Goal: Task Accomplishment & Management: Manage account settings

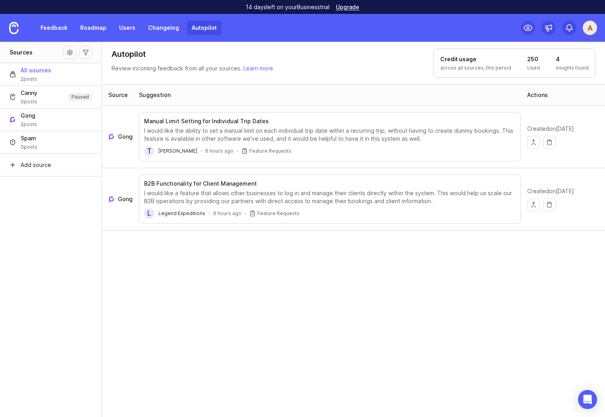
click at [199, 27] on link "Autopilot" at bounding box center [204, 28] width 35 height 14
click at [54, 27] on link "Feedback" at bounding box center [54, 28] width 37 height 14
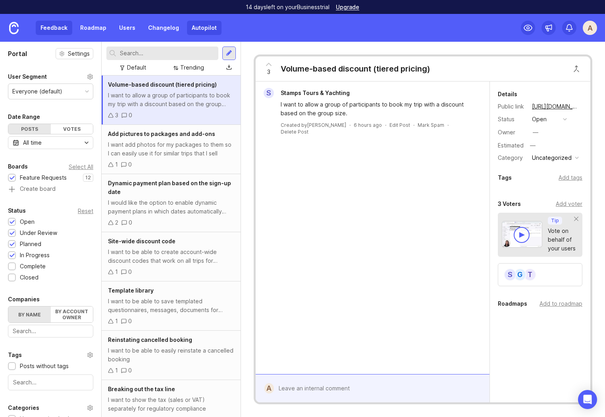
click at [203, 28] on link "Autopilot" at bounding box center [204, 28] width 35 height 14
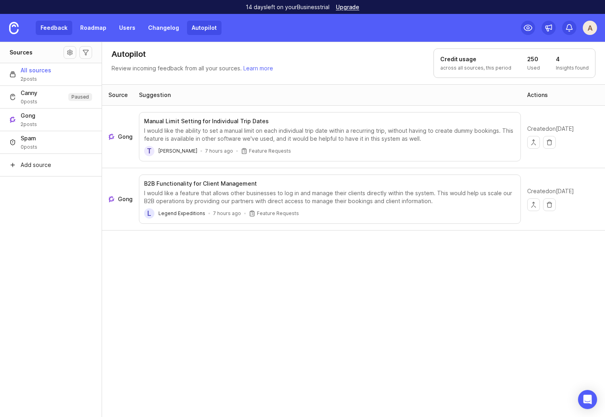
click at [45, 30] on link "Feedback" at bounding box center [54, 28] width 37 height 14
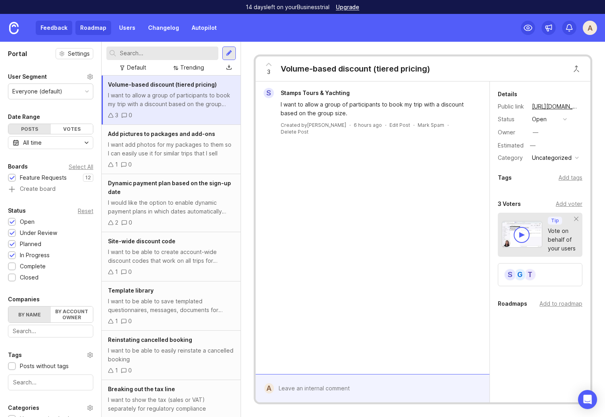
click at [94, 29] on link "Roadmap" at bounding box center [93, 28] width 36 height 14
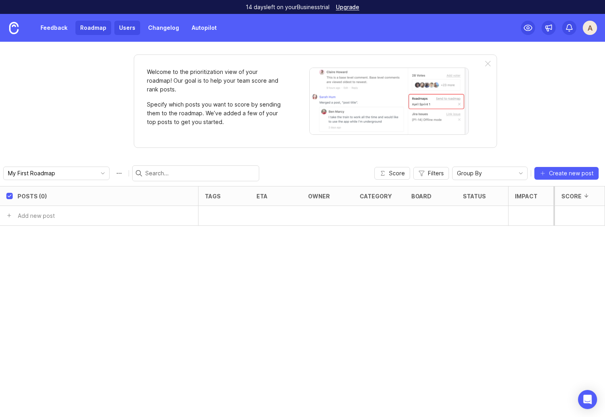
click at [126, 29] on link "Users" at bounding box center [127, 28] width 26 height 14
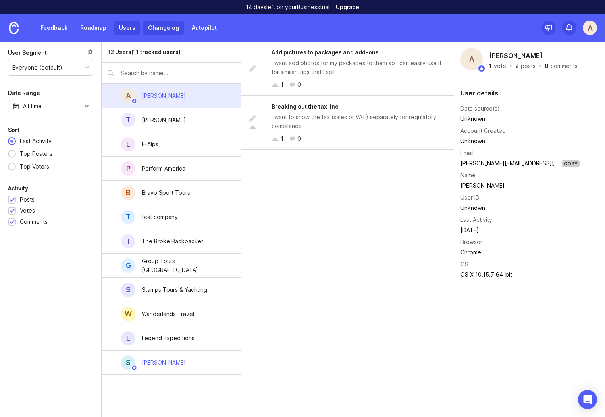
click at [159, 29] on link "Changelog" at bounding box center [163, 28] width 41 height 14
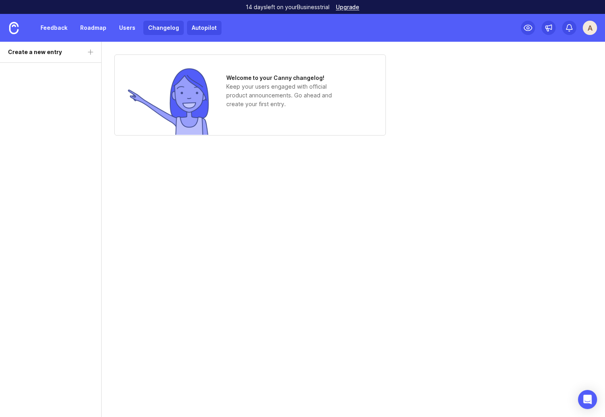
click at [197, 25] on link "Autopilot" at bounding box center [204, 28] width 35 height 14
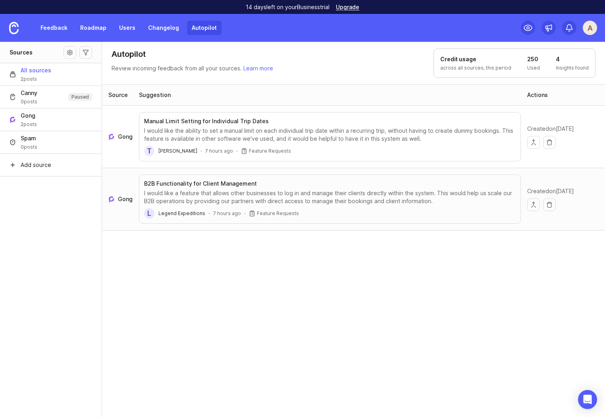
click at [172, 264] on div "Source Suggestion Actions Gong Manual Limit Setting for Individual Trip Dates I…" at bounding box center [354, 250] width 504 height 333
click at [197, 307] on div "Source Suggestion Actions Gong Manual Limit Setting for Individual Trip Dates I…" at bounding box center [354, 250] width 504 height 333
drag, startPoint x: 536, startPoint y: 60, endPoint x: 525, endPoint y: 60, distance: 10.7
click at [526, 60] on div "Credit usage across all sources, this period 250 Used 4 Insights found" at bounding box center [515, 62] width 162 height 29
click at [536, 60] on h1 "250" at bounding box center [534, 59] width 13 height 8
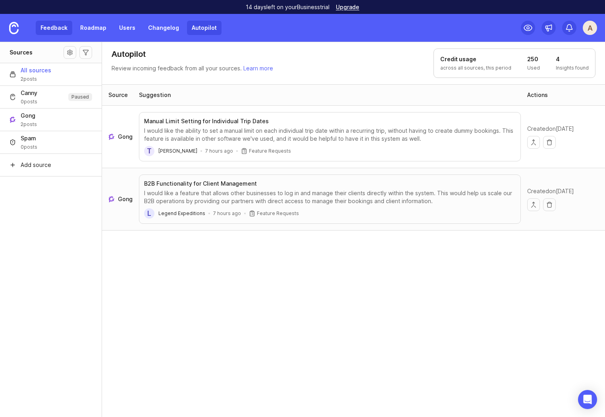
click at [48, 24] on link "Feedback" at bounding box center [54, 28] width 37 height 14
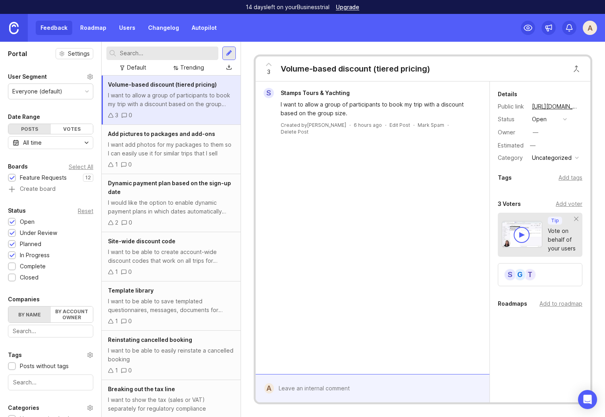
click at [17, 27] on img at bounding box center [14, 28] width 10 height 12
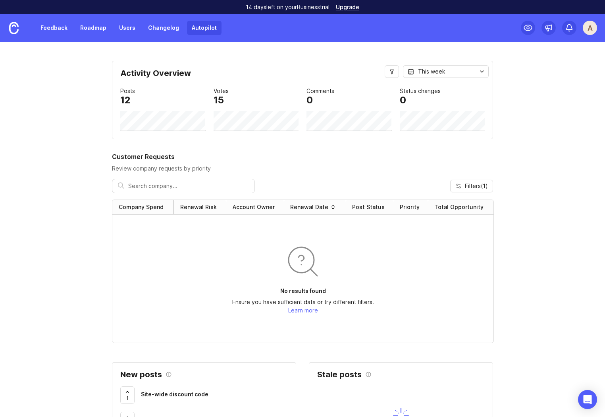
click at [203, 27] on link "Autopilot" at bounding box center [204, 28] width 35 height 14
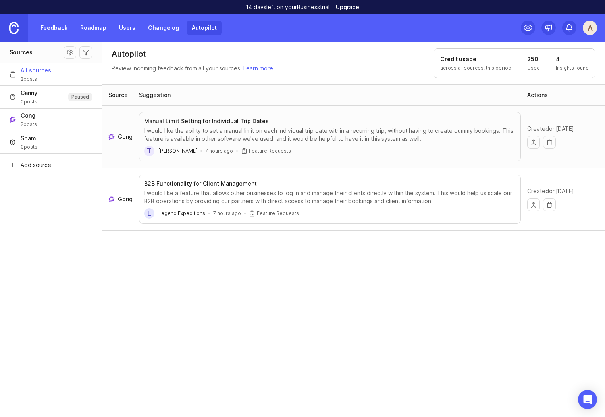
click at [19, 25] on link at bounding box center [14, 28] width 28 height 28
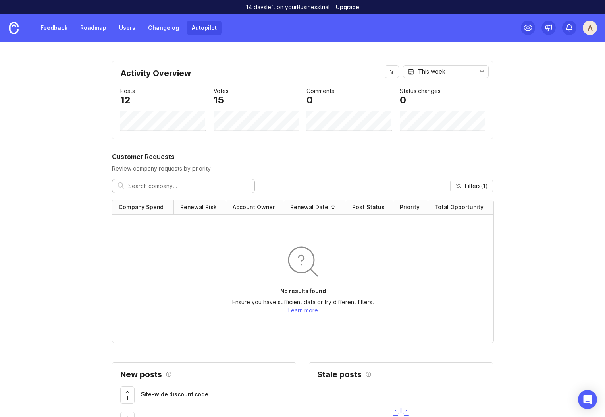
click at [197, 25] on link "Autopilot" at bounding box center [204, 28] width 35 height 14
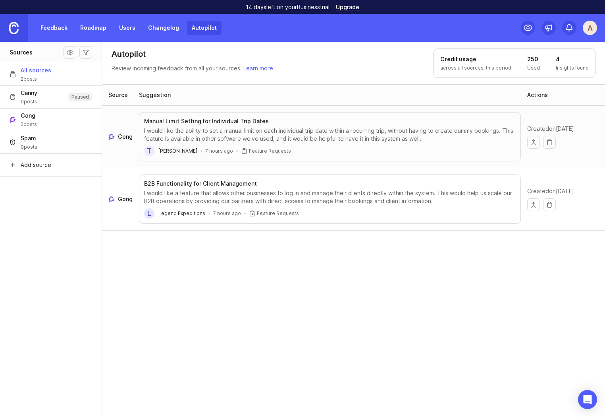
click at [22, 25] on link at bounding box center [14, 28] width 28 height 28
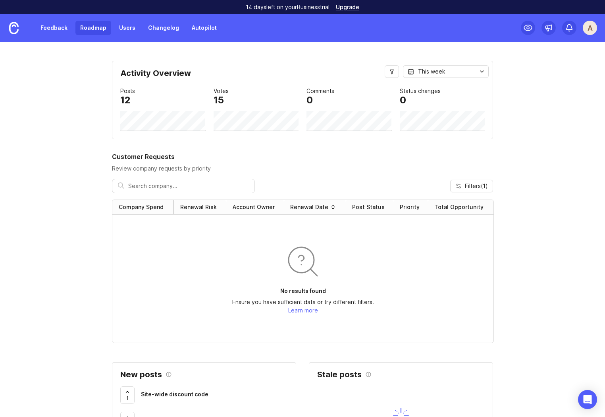
click at [83, 26] on link "Roadmap" at bounding box center [93, 28] width 36 height 14
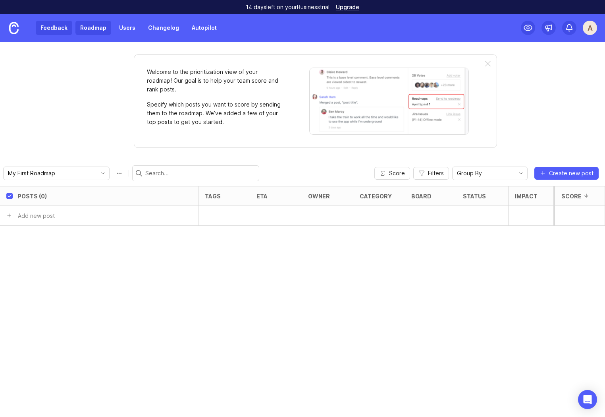
click at [55, 29] on link "Feedback" at bounding box center [54, 28] width 37 height 14
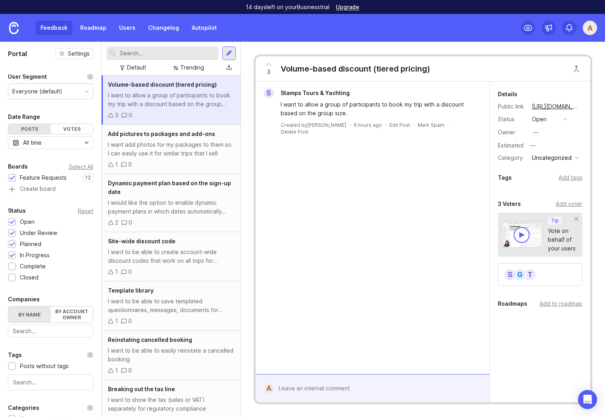
click at [112, 26] on div "Feedback Roadmap Users Changelog Autopilot" at bounding box center [129, 28] width 186 height 14
click at [129, 27] on link "Users" at bounding box center [127, 28] width 26 height 14
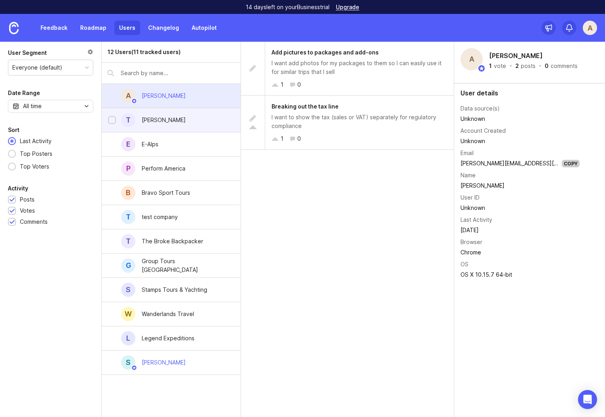
click at [176, 122] on div "Thomas Bartlett" at bounding box center [164, 120] width 44 height 9
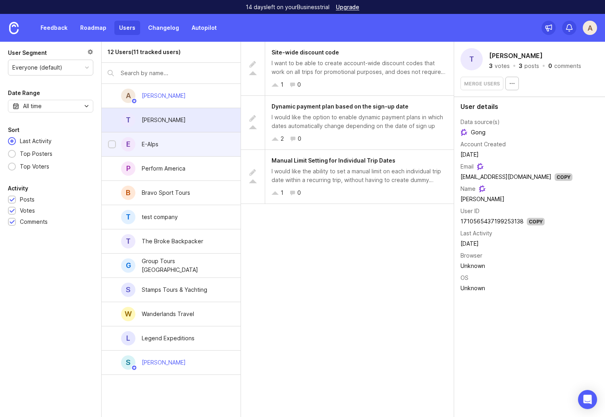
click at [160, 145] on div "E-Alps" at bounding box center [149, 143] width 29 height 17
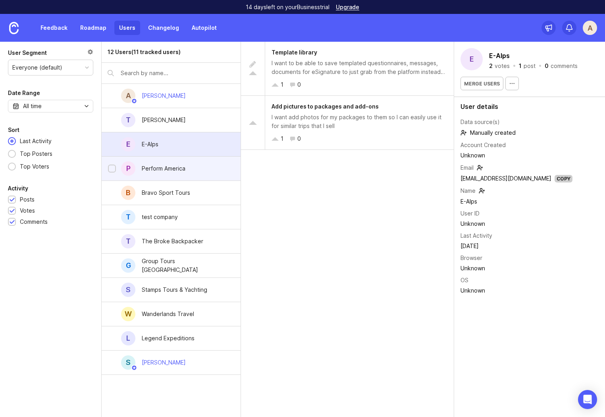
click at [166, 170] on div "Perform America" at bounding box center [164, 168] width 44 height 9
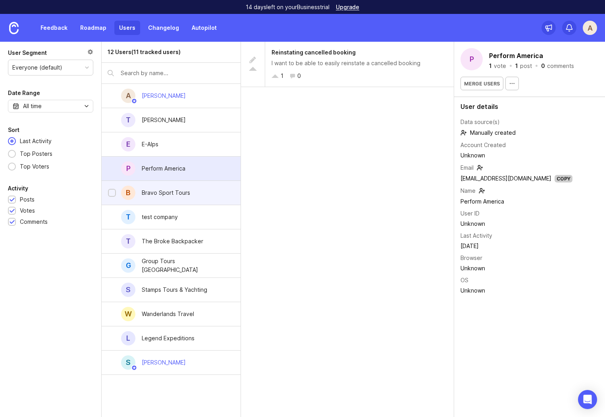
click at [171, 198] on div "Bravo Sport Tours" at bounding box center [165, 192] width 61 height 17
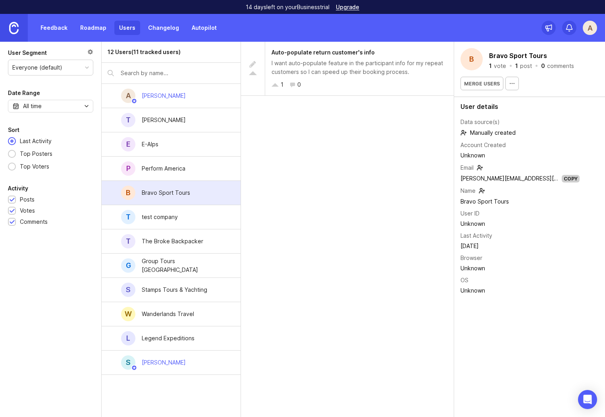
click at [16, 30] on img at bounding box center [14, 28] width 10 height 12
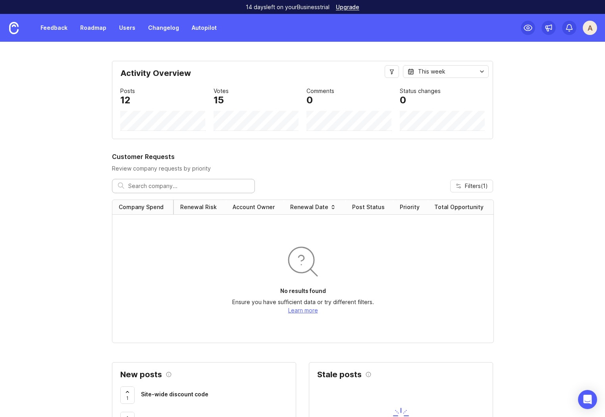
click at [199, 29] on link "Autopilot" at bounding box center [204, 28] width 35 height 14
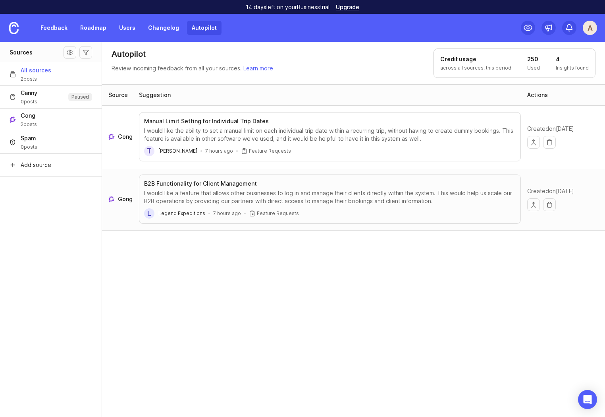
click at [171, 309] on div "Source Suggestion Actions Gong Manual Limit Setting for Individual Trip Dates I…" at bounding box center [354, 250] width 504 height 333
click at [368, 120] on header "Manual Limit Setting for Individual Trip Dates" at bounding box center [330, 121] width 372 height 8
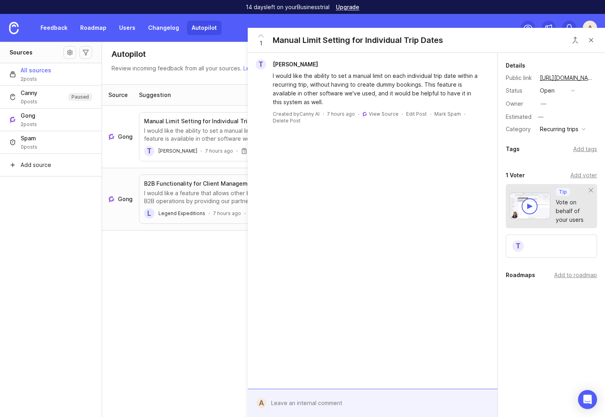
click at [151, 302] on div "Source Suggestion Actions Gong Manual Limit Setting for Individual Trip Dates I…" at bounding box center [354, 250] width 504 height 333
click at [594, 37] on button "Close button" at bounding box center [592, 40] width 16 height 16
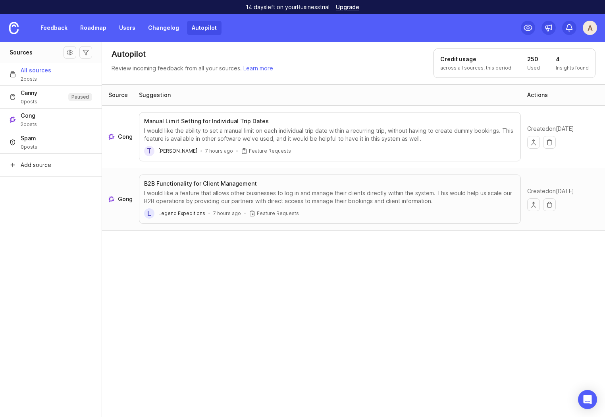
click at [388, 46] on header "Autopilot Review incoming feedback from all your sources. Learn more Credit usa…" at bounding box center [353, 63] width 503 height 43
click at [589, 27] on div "A" at bounding box center [590, 28] width 14 height 14
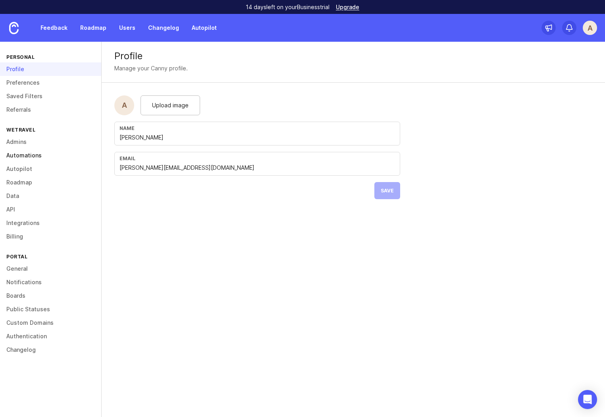
click at [26, 154] on link "Automations" at bounding box center [50, 156] width 101 height 14
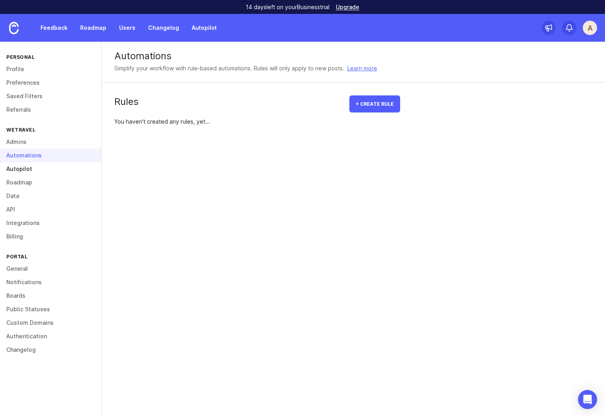
click at [23, 167] on link "Autopilot" at bounding box center [50, 169] width 101 height 14
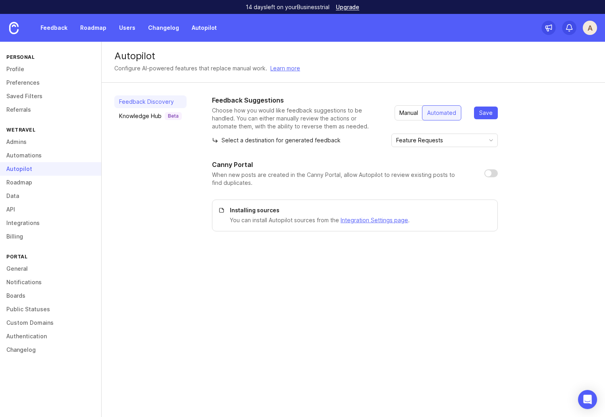
click at [409, 115] on div "Manual" at bounding box center [409, 113] width 28 height 14
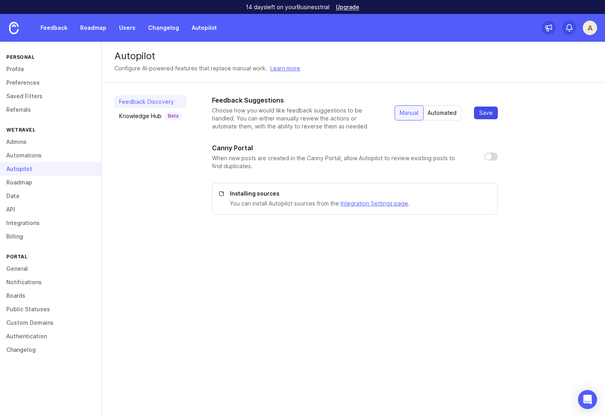
click at [485, 113] on span "Save" at bounding box center [486, 113] width 14 height 8
click at [208, 30] on link "Autopilot" at bounding box center [204, 28] width 35 height 14
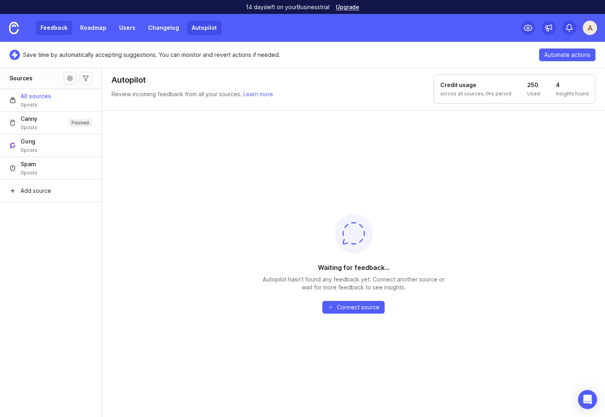
click at [51, 32] on link "Feedback" at bounding box center [54, 28] width 37 height 14
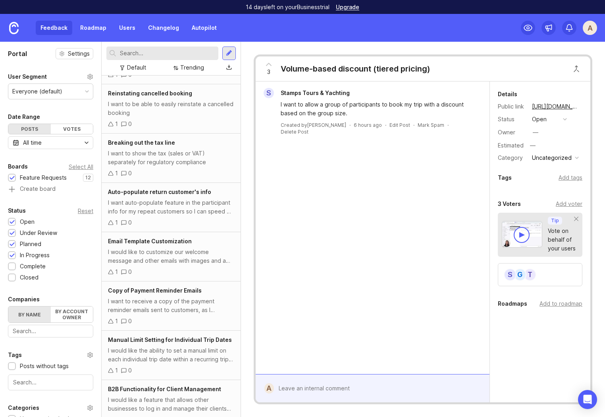
scroll to position [259, 0]
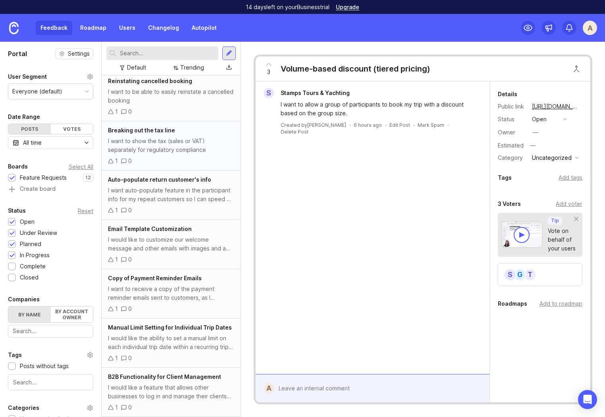
click at [186, 149] on div "I want to show the tax (sales or VAT) separately for regulatory compliance" at bounding box center [171, 145] width 126 height 17
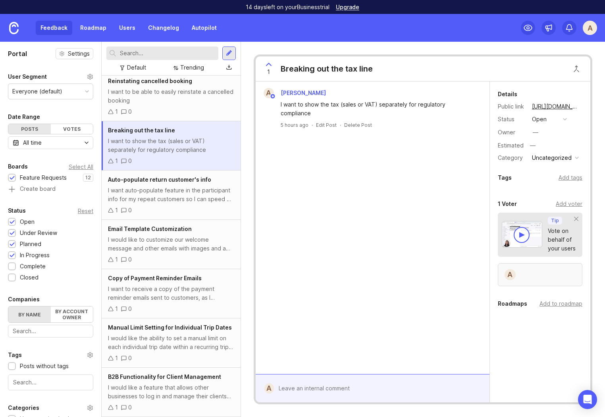
click at [518, 271] on div "A" at bounding box center [540, 274] width 85 height 23
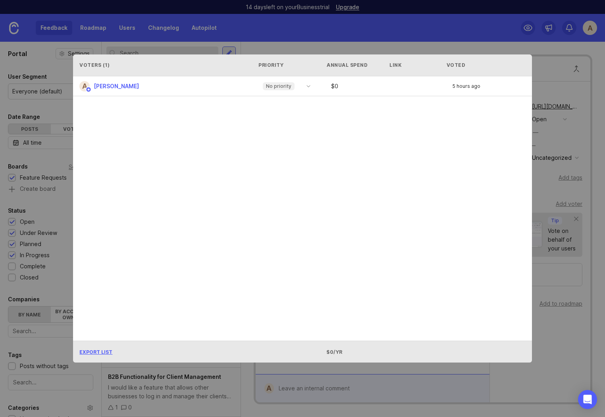
click at [460, 42] on div "Voters ( 1 ) Priority Annual Spend Link Voted A Anna No priority $ 0 5 hours ag…" at bounding box center [302, 208] width 484 height 333
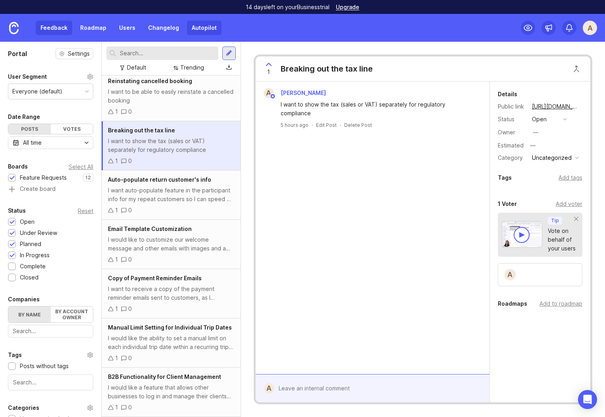
click at [195, 27] on link "Autopilot" at bounding box center [204, 28] width 35 height 14
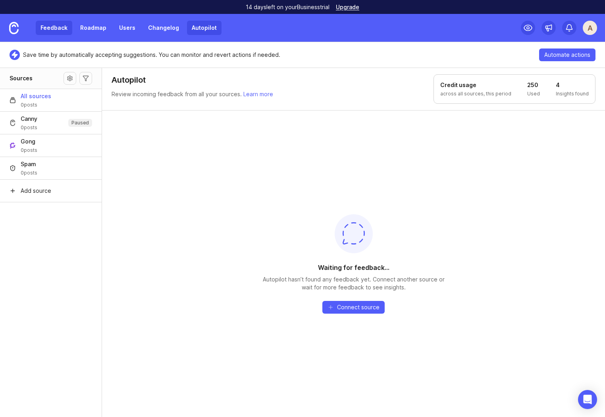
click at [50, 25] on link "Feedback" at bounding box center [54, 28] width 37 height 14
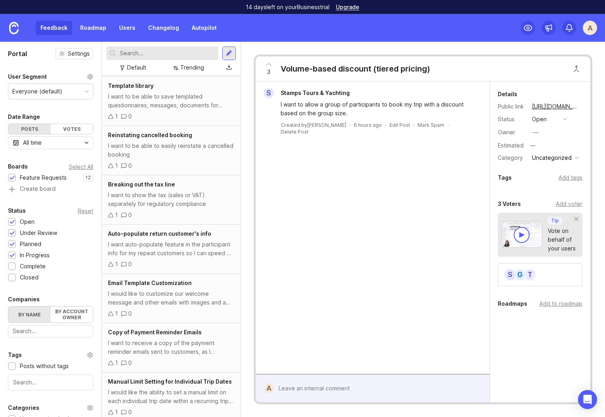
scroll to position [259, 0]
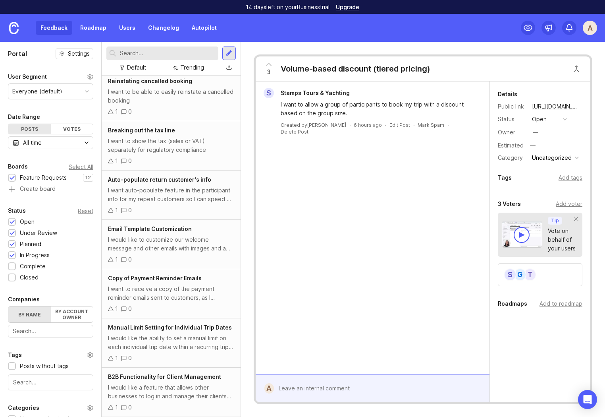
click at [53, 28] on div "Feedback Roadmap Users Changelog Autopilot" at bounding box center [129, 28] width 186 height 14
click at [197, 31] on link "Autopilot" at bounding box center [204, 28] width 35 height 14
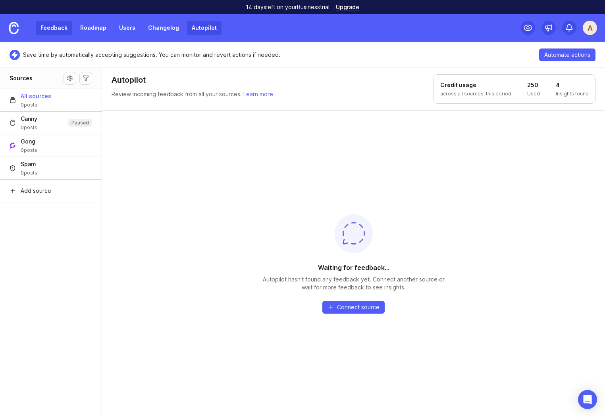
click at [57, 29] on link "Feedback" at bounding box center [54, 28] width 37 height 14
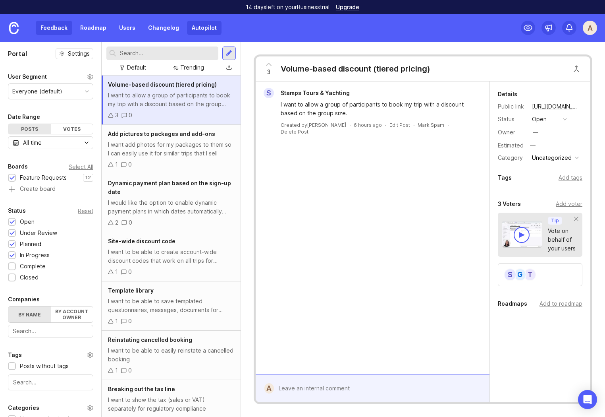
click at [207, 22] on link "Autopilot" at bounding box center [204, 28] width 35 height 14
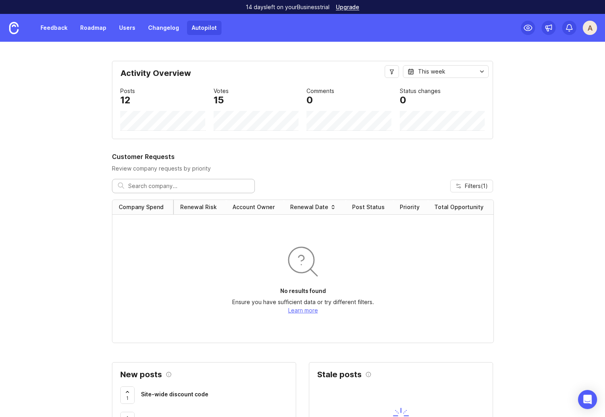
click at [196, 25] on link "Autopilot" at bounding box center [204, 28] width 35 height 14
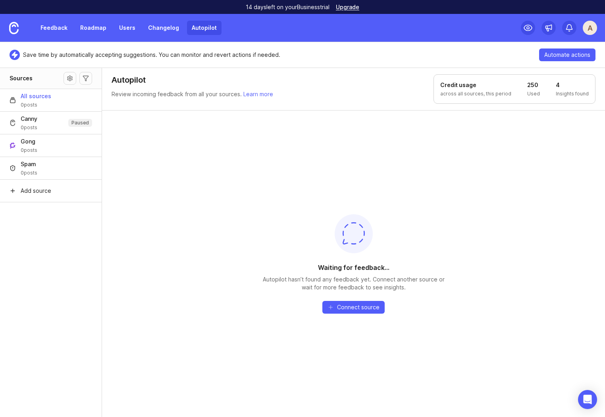
click at [587, 31] on div "A" at bounding box center [590, 28] width 14 height 14
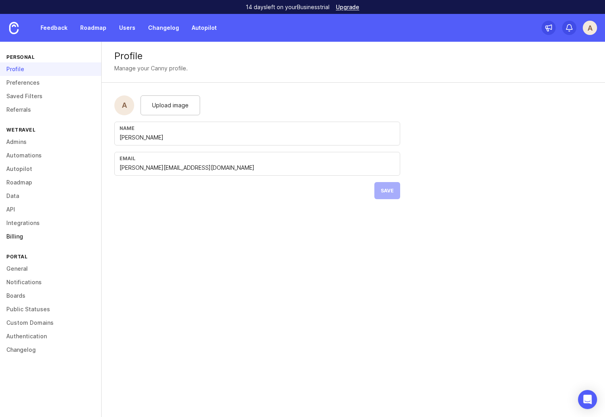
click at [9, 236] on link "Billing" at bounding box center [50, 237] width 101 height 14
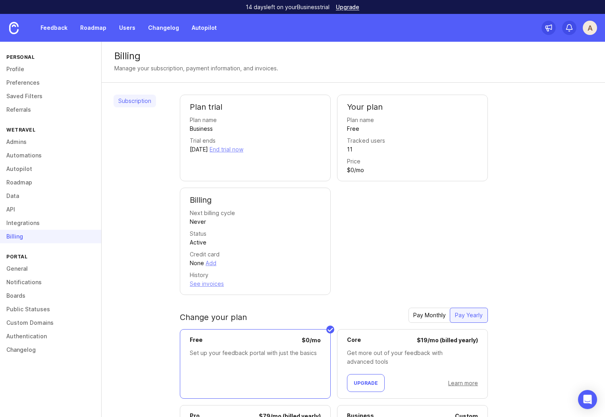
click at [401, 136] on div "Tracked users 11" at bounding box center [412, 144] width 131 height 17
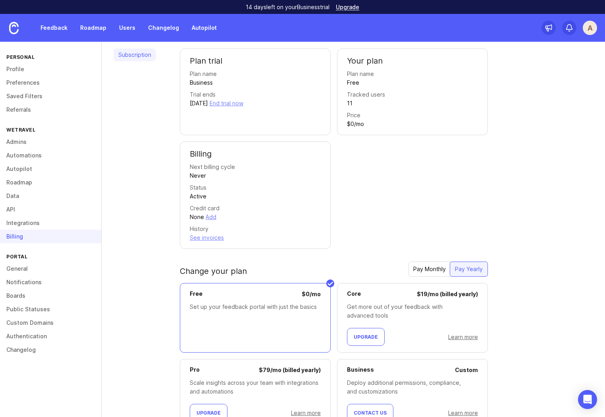
scroll to position [62, 0]
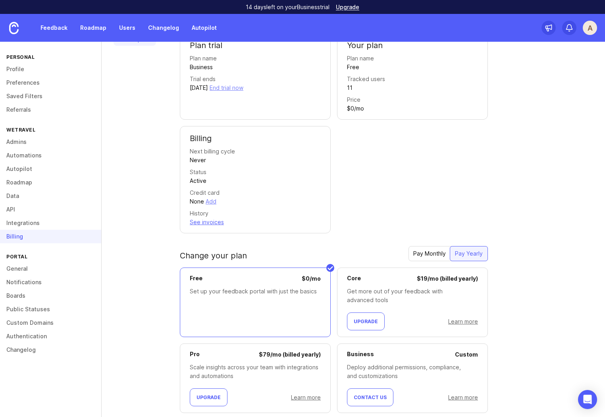
click at [211, 222] on button "See invoices" at bounding box center [207, 222] width 34 height 9
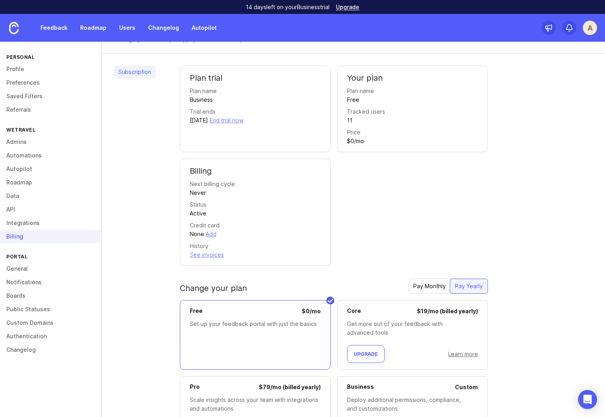
scroll to position [82, 0]
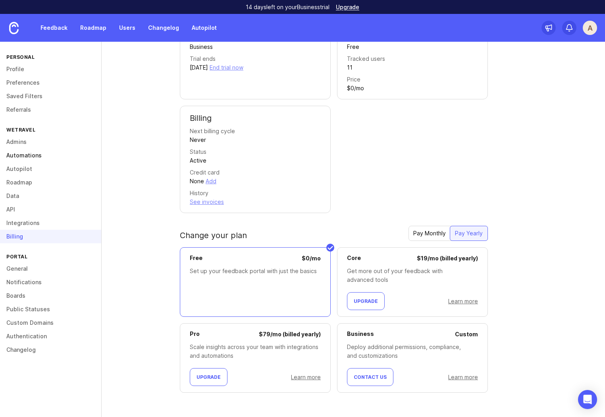
click at [30, 155] on link "Automations" at bounding box center [50, 156] width 101 height 14
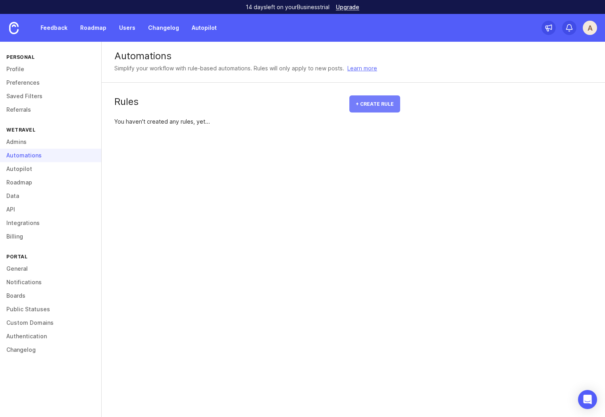
click at [373, 102] on span "+ Create rule" at bounding box center [375, 104] width 38 height 6
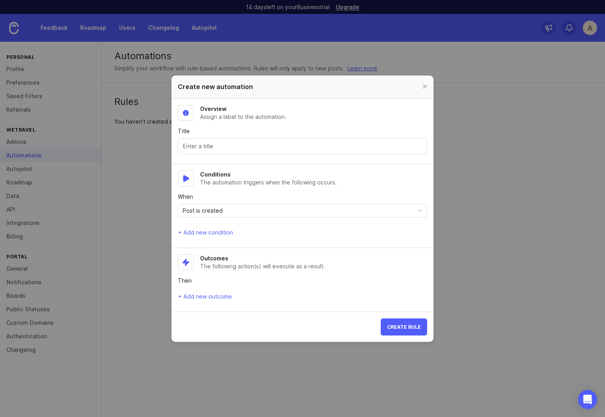
click at [194, 143] on input "Title" at bounding box center [302, 146] width 239 height 9
click at [230, 182] on p "The automation triggers when the following occurs." at bounding box center [268, 182] width 137 height 8
click at [212, 207] on span "Post is created" at bounding box center [203, 210] width 40 height 9
click at [268, 189] on div "Conditions The automation triggers when the following occurs. When Post is crea…" at bounding box center [302, 204] width 249 height 68
click at [212, 293] on span "+ Add new outcome" at bounding box center [205, 296] width 54 height 8
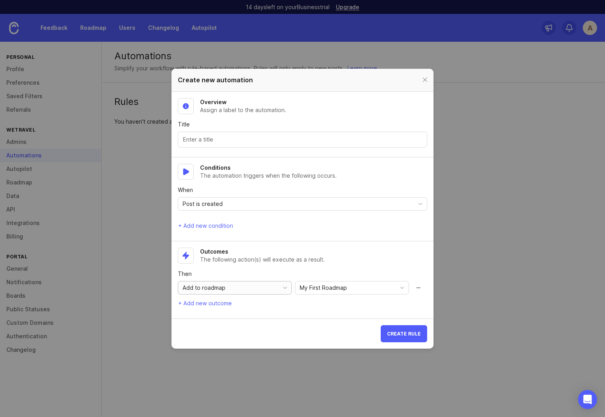
click at [234, 291] on div "Add to roadmap" at bounding box center [228, 287] width 101 height 13
click at [222, 317] on span "Apply category" at bounding box center [204, 316] width 41 height 9
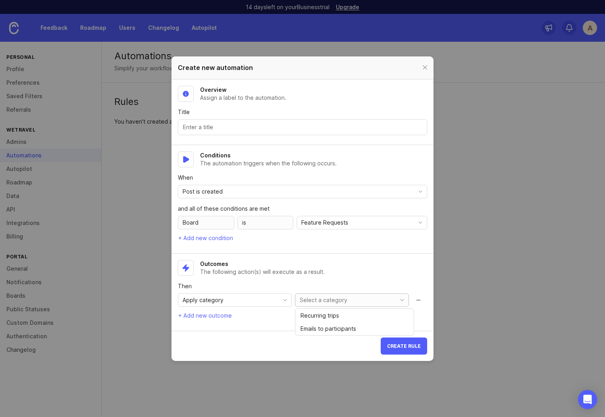
click at [324, 302] on input "toggle menu" at bounding box center [347, 300] width 95 height 9
click at [260, 334] on section "Create rule" at bounding box center [303, 346] width 262 height 30
click at [237, 191] on div "Post is created" at bounding box center [296, 191] width 236 height 13
click at [234, 244] on section "Conditions The automation triggers when the following occurs. When Post is crea…" at bounding box center [303, 199] width 262 height 108
click at [214, 127] on input "Title" at bounding box center [302, 127] width 239 height 9
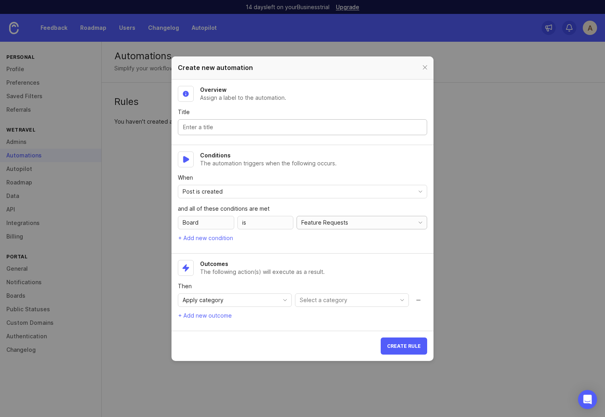
click at [319, 227] on div "Feature Requests" at bounding box center [355, 222] width 117 height 13
click at [205, 220] on div "Board" at bounding box center [206, 223] width 56 height 14
click at [195, 225] on div "Board" at bounding box center [206, 223] width 56 height 14
click at [213, 192] on span "Post is created" at bounding box center [203, 191] width 40 height 9
click at [292, 178] on div "When Post is created" at bounding box center [302, 186] width 249 height 25
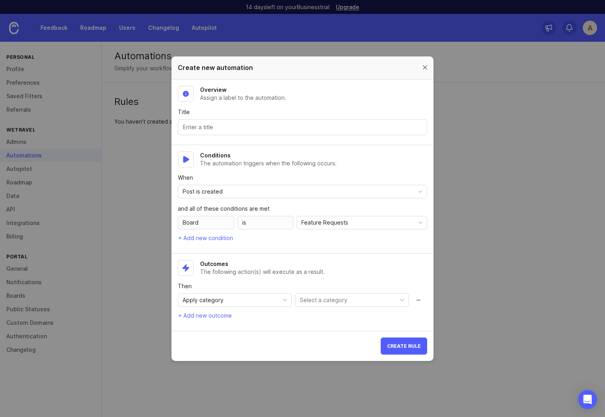
click at [425, 71] on div at bounding box center [425, 68] width 9 height 10
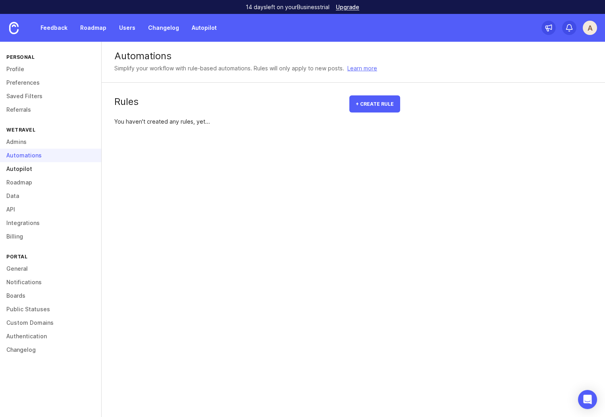
click at [17, 170] on link "Autopilot" at bounding box center [50, 169] width 101 height 14
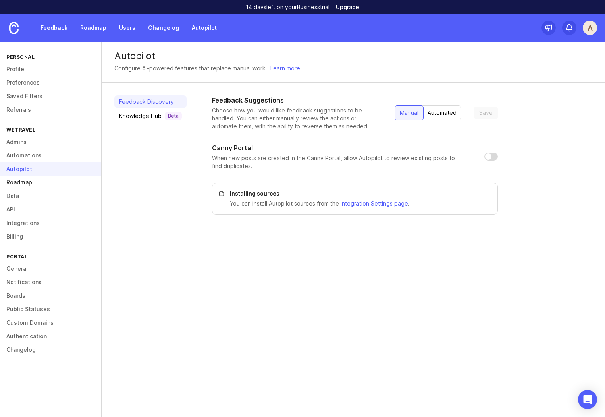
click at [21, 186] on link "Roadmap" at bounding box center [50, 183] width 101 height 14
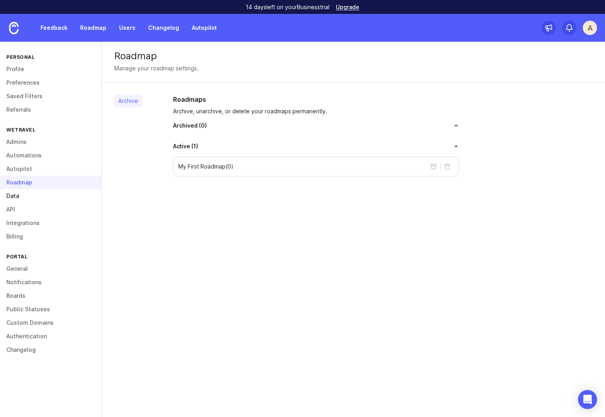
click at [19, 197] on link "Data" at bounding box center [50, 196] width 101 height 14
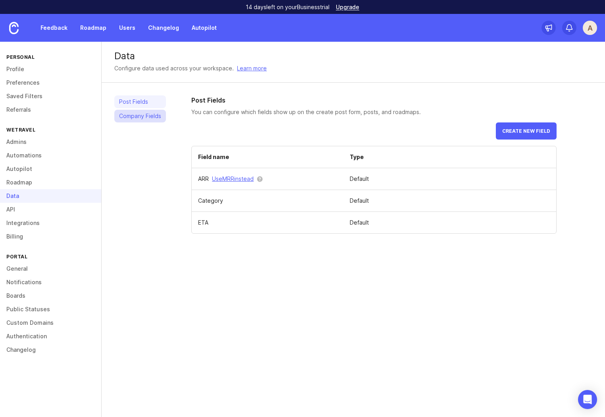
click at [147, 116] on link "Company Fields" at bounding box center [140, 116] width 52 height 13
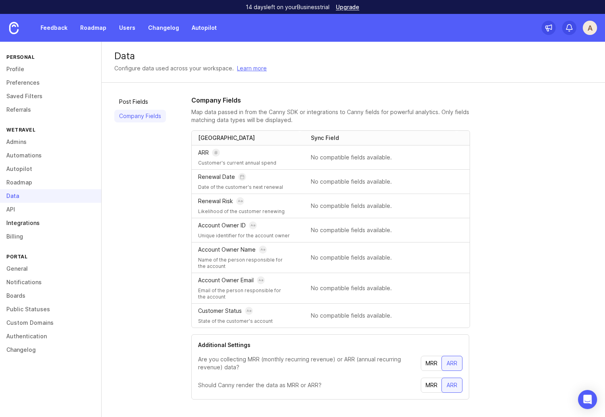
click at [17, 220] on link "Integrations" at bounding box center [50, 223] width 101 height 14
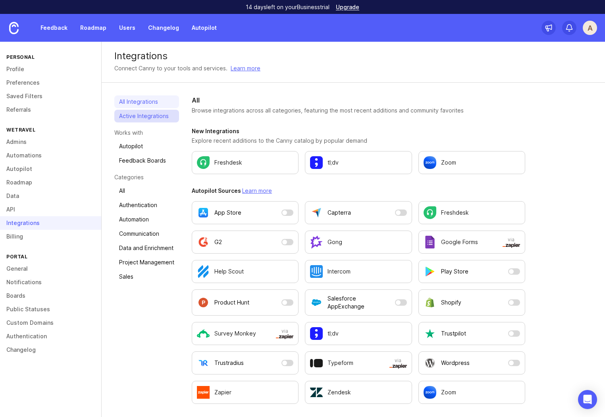
click at [139, 122] on link "Active Integrations" at bounding box center [146, 116] width 65 height 13
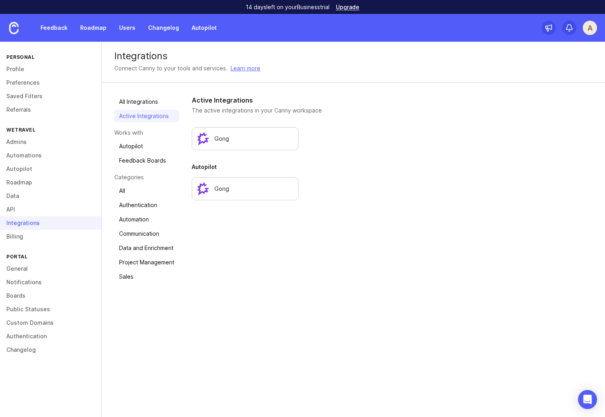
click at [364, 169] on h3 "Autopilot" at bounding box center [359, 167] width 334 height 8
click at [131, 149] on link "Autopilot" at bounding box center [146, 146] width 65 height 13
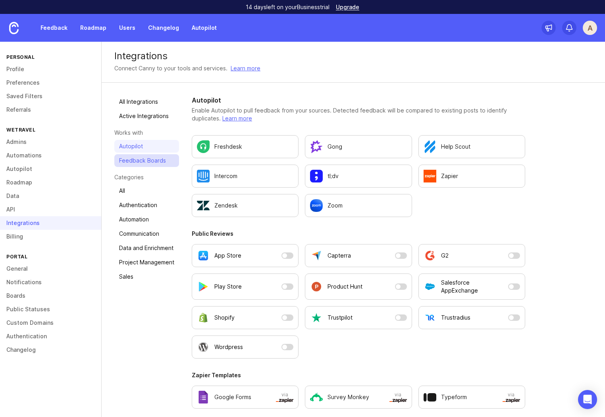
click at [124, 159] on link "Feedback Boards" at bounding box center [146, 160] width 65 height 13
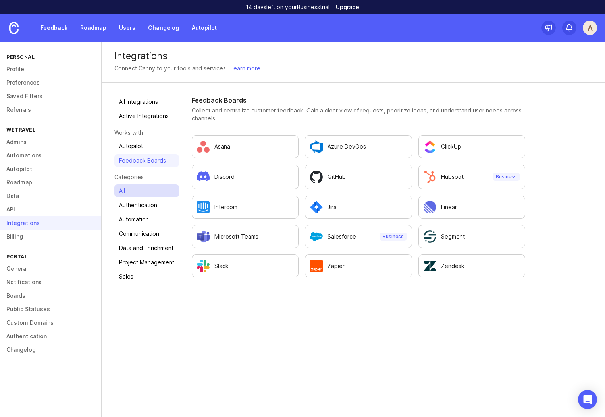
click at [137, 194] on link "All" at bounding box center [146, 190] width 65 height 13
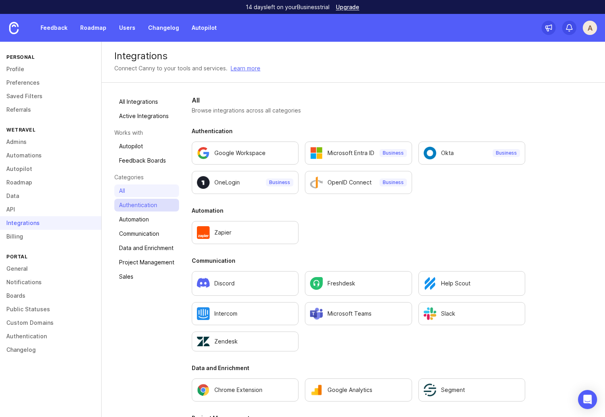
click at [156, 205] on link "Authentication" at bounding box center [146, 205] width 65 height 13
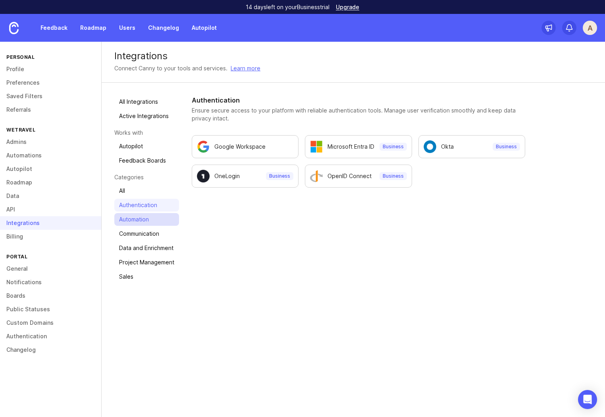
click at [144, 222] on link "Automation" at bounding box center [146, 219] width 65 height 13
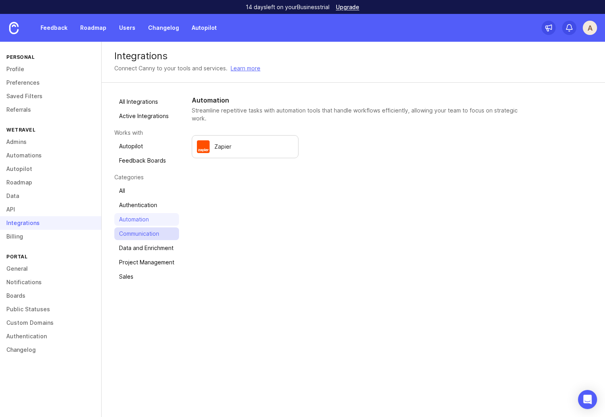
click at [149, 234] on link "Communication" at bounding box center [146, 233] width 65 height 13
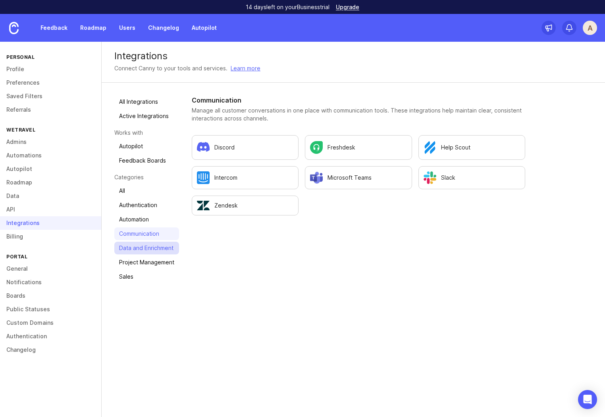
click at [147, 252] on link "Data and Enrichment" at bounding box center [146, 248] width 65 height 13
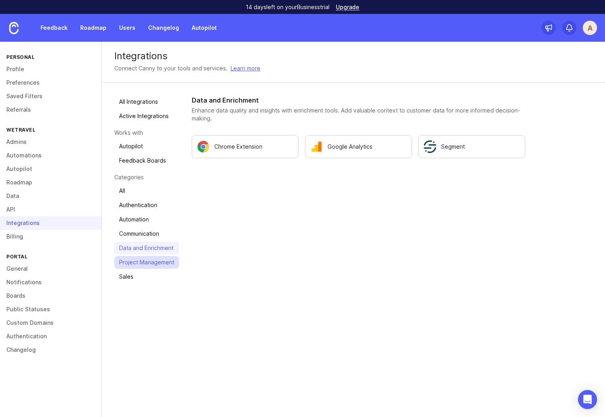
click at [150, 263] on link "Project Management" at bounding box center [146, 262] width 65 height 13
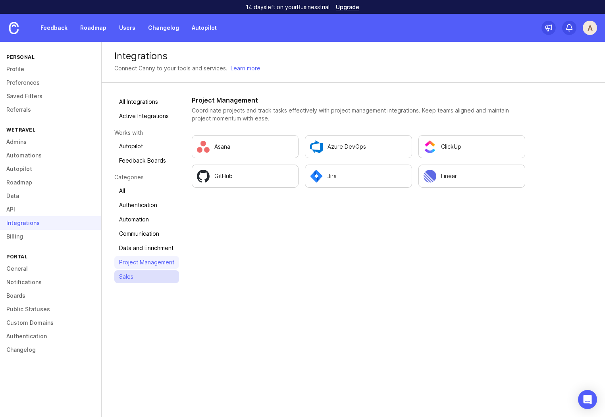
click at [135, 279] on link "Sales" at bounding box center [146, 276] width 65 height 13
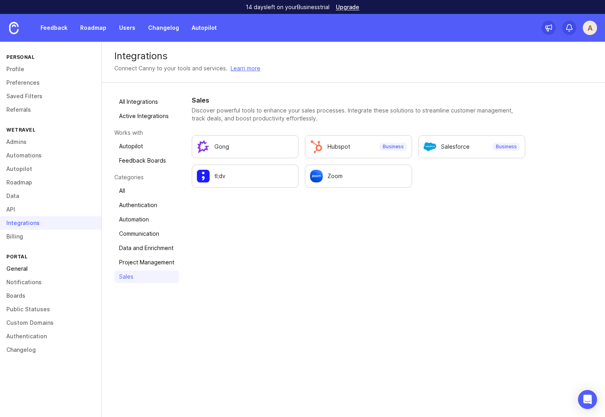
click at [14, 267] on link "General" at bounding box center [50, 269] width 101 height 14
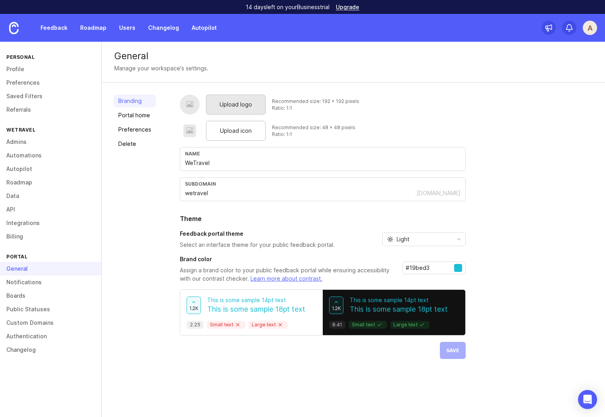
click at [224, 110] on div "Upload logo" at bounding box center [236, 105] width 60 height 20
click at [238, 138] on div "Upload icon" at bounding box center [236, 131] width 60 height 20
click at [450, 348] on span "Save" at bounding box center [453, 350] width 13 height 6
click at [141, 118] on link "Portal home" at bounding box center [135, 115] width 43 height 13
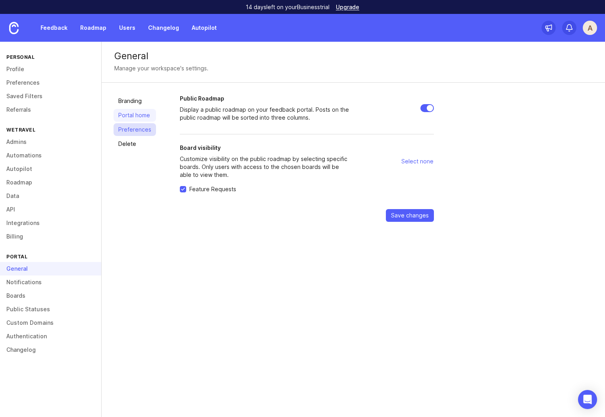
click at [139, 130] on link "Preferences" at bounding box center [135, 129] width 43 height 13
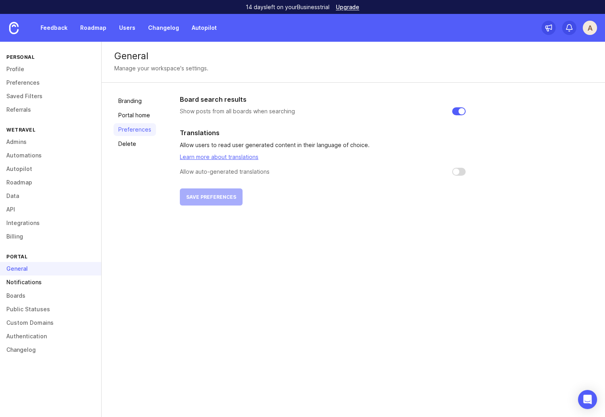
click at [40, 278] on link "Notifications" at bounding box center [50, 282] width 101 height 14
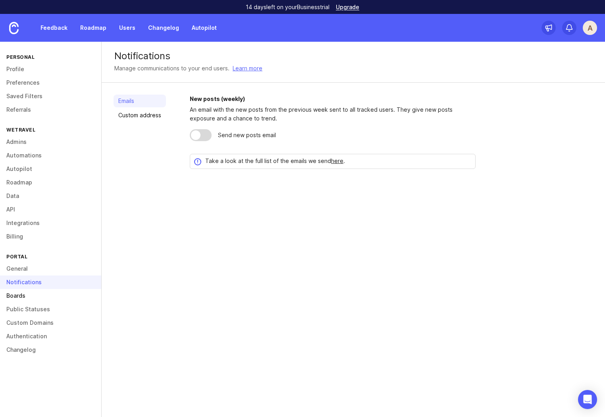
click at [22, 296] on link "Boards" at bounding box center [50, 296] width 101 height 14
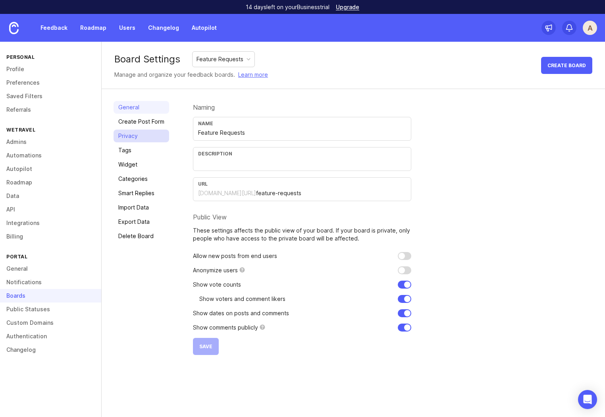
click at [143, 139] on link "Privacy" at bounding box center [142, 136] width 56 height 13
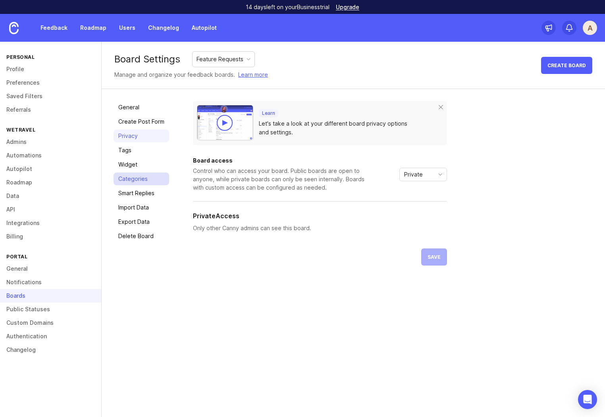
click at [138, 184] on link "Categories" at bounding box center [142, 178] width 56 height 13
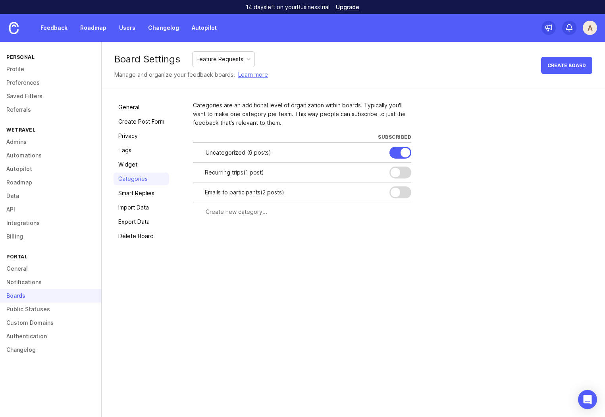
click at [253, 153] on div "Uncategorized ( 9 posts )" at bounding box center [295, 152] width 178 height 9
click at [207, 30] on link "Autopilot" at bounding box center [204, 28] width 35 height 14
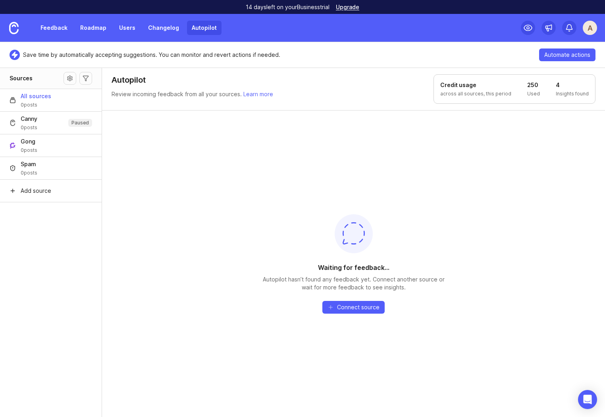
click at [201, 259] on div "Waiting for feedback... Autopilot hasn’t found any feedback yet. Connect anothe…" at bounding box center [353, 263] width 503 height 307
click at [49, 29] on link "Feedback" at bounding box center [54, 28] width 37 height 14
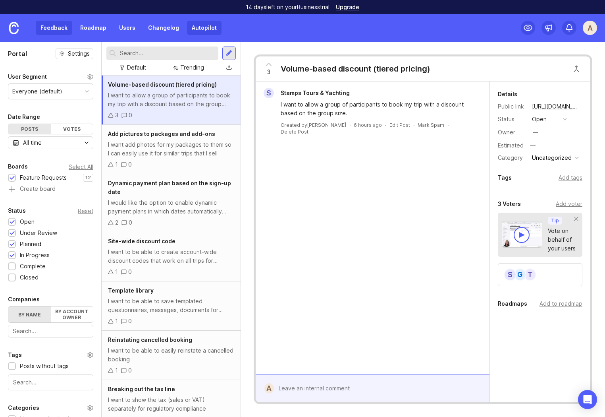
click at [209, 31] on link "Autopilot" at bounding box center [204, 28] width 35 height 14
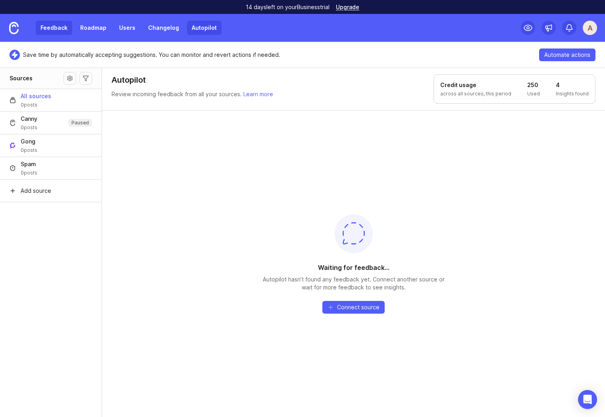
click at [51, 32] on link "Feedback" at bounding box center [54, 28] width 37 height 14
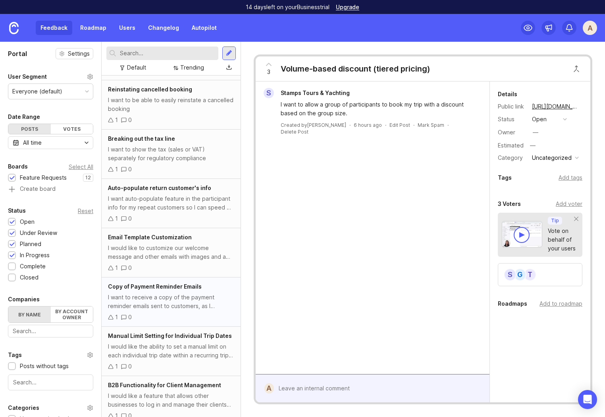
scroll to position [247, 0]
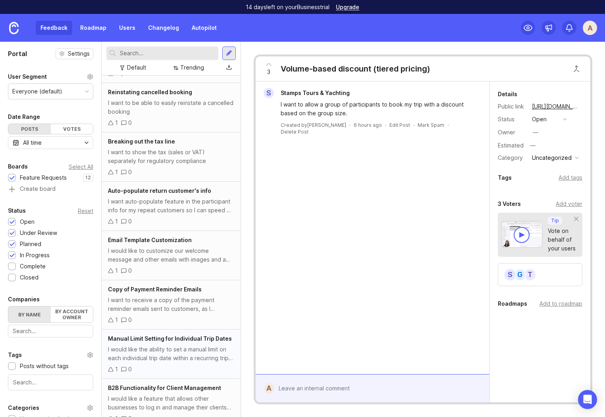
click at [195, 356] on div "I would like the ability to set a manual limit on each individual trip date wit…" at bounding box center [171, 353] width 126 height 17
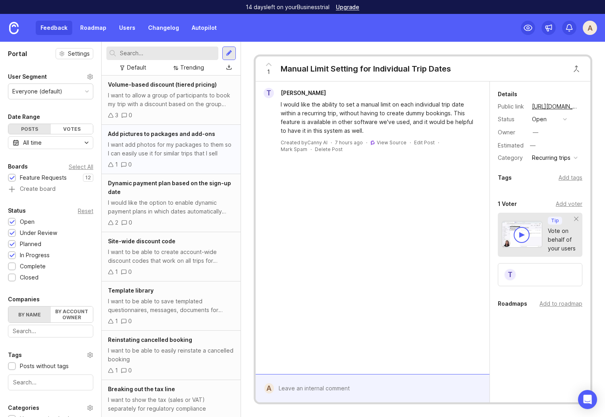
click at [172, 144] on div "I want add photos for my packages to them so I can easily use it for similar tr…" at bounding box center [171, 148] width 126 height 17
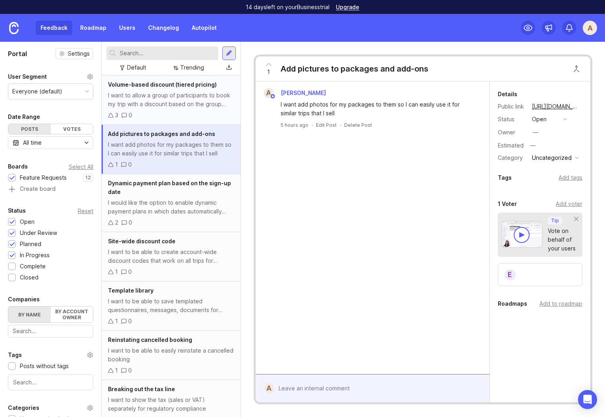
click at [184, 104] on div "I want to allow a group of participants to book my trip with a discount based o…" at bounding box center [171, 99] width 126 height 17
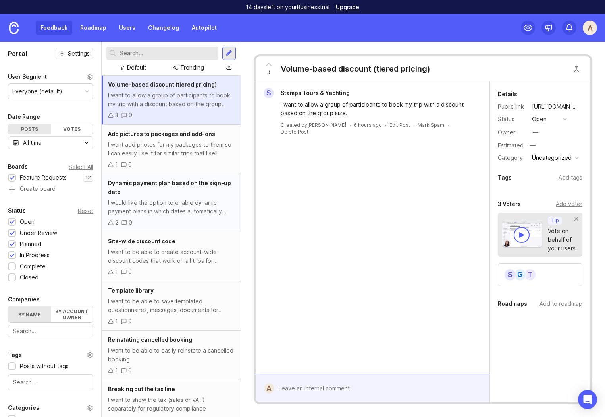
click at [187, 190] on div "Dynamic payment plan based on the sign-up date" at bounding box center [171, 187] width 126 height 17
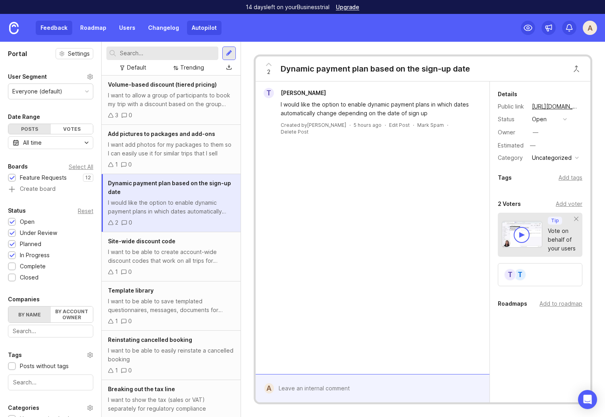
click at [200, 29] on link "Autopilot" at bounding box center [204, 28] width 35 height 14
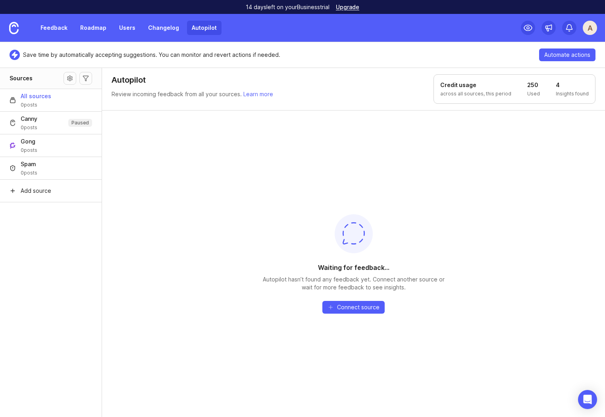
click at [16, 52] on icon at bounding box center [14, 54] width 7 height 7
click at [10, 21] on link at bounding box center [14, 28] width 28 height 28
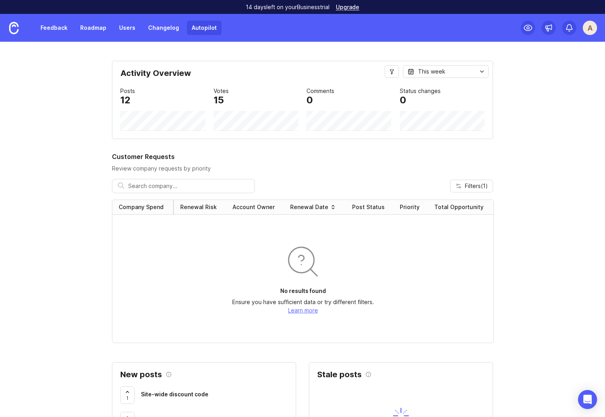
click at [201, 27] on link "Autopilot" at bounding box center [204, 28] width 35 height 14
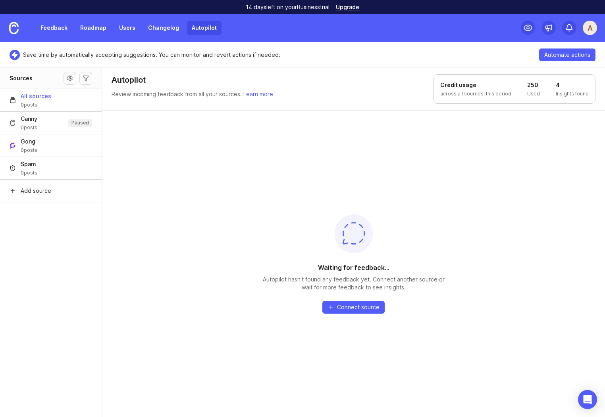
click at [594, 27] on div "A" at bounding box center [590, 28] width 14 height 14
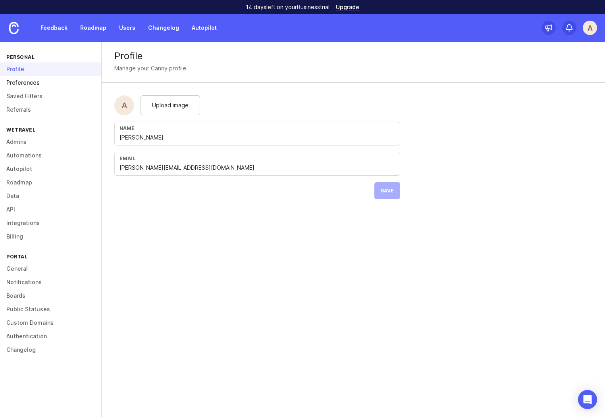
click at [29, 86] on link "Preferences" at bounding box center [50, 83] width 101 height 14
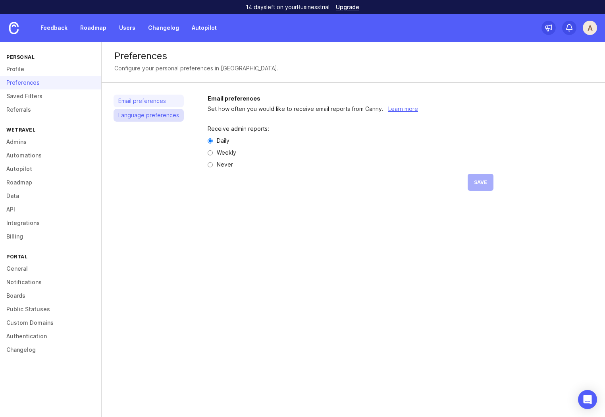
click at [136, 115] on link "Language preferences" at bounding box center [149, 115] width 70 height 13
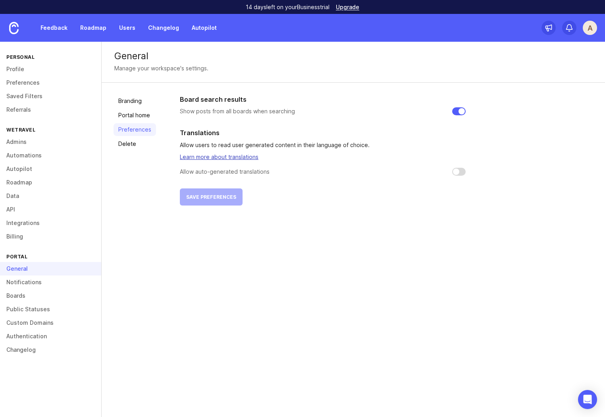
click at [210, 155] on link "Learn more about translations" at bounding box center [219, 156] width 79 height 7
click at [206, 24] on link "Autopilot" at bounding box center [204, 28] width 35 height 14
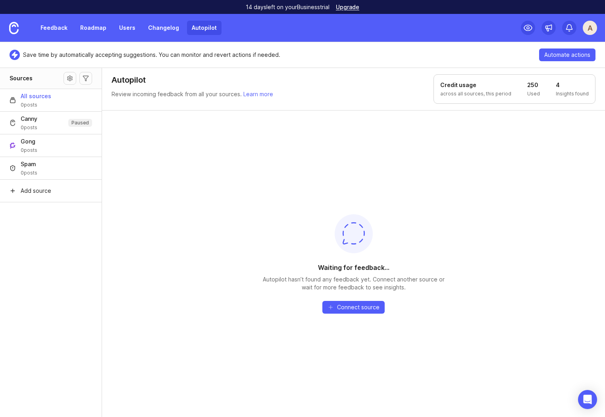
click at [217, 117] on div "Waiting for feedback... Autopilot hasn’t found any feedback yet. Connect anothe…" at bounding box center [353, 263] width 503 height 307
click at [62, 286] on aside "Sources All sources 0 posts Canny 0 posts Paused Gong 0 posts Spam 0 posts Add …" at bounding box center [51, 242] width 102 height 349
click at [14, 29] on img at bounding box center [14, 28] width 10 height 12
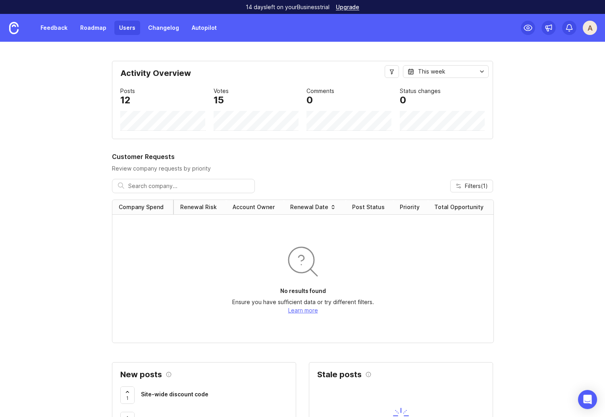
click at [128, 30] on link "Users" at bounding box center [127, 28] width 26 height 14
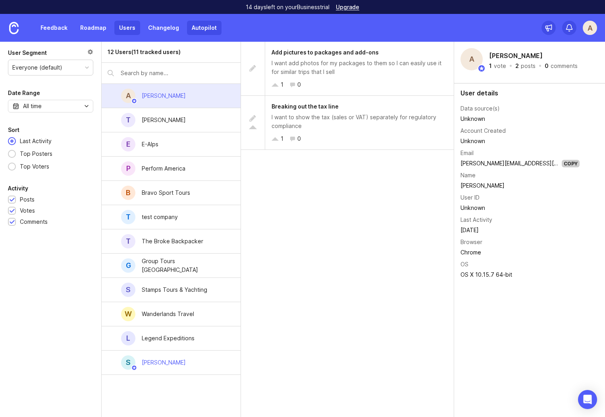
click at [207, 29] on link "Autopilot" at bounding box center [204, 28] width 35 height 14
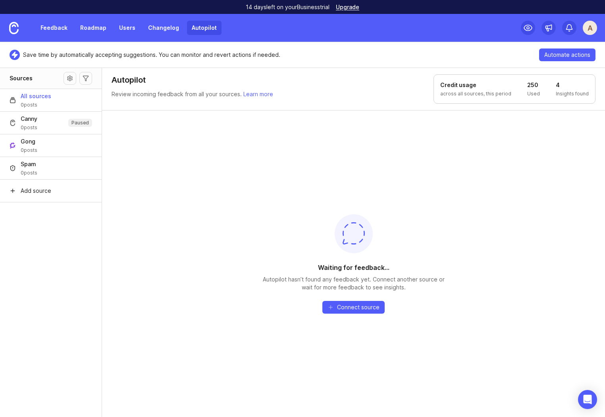
click at [197, 26] on link "Autopilot" at bounding box center [204, 28] width 35 height 14
click at [53, 25] on link "Feedback" at bounding box center [54, 28] width 37 height 14
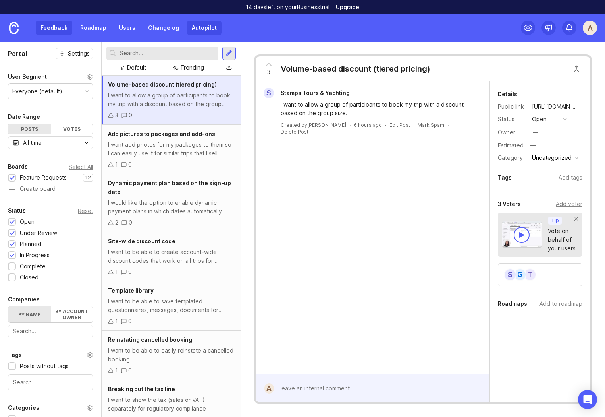
click at [200, 24] on link "Autopilot" at bounding box center [204, 28] width 35 height 14
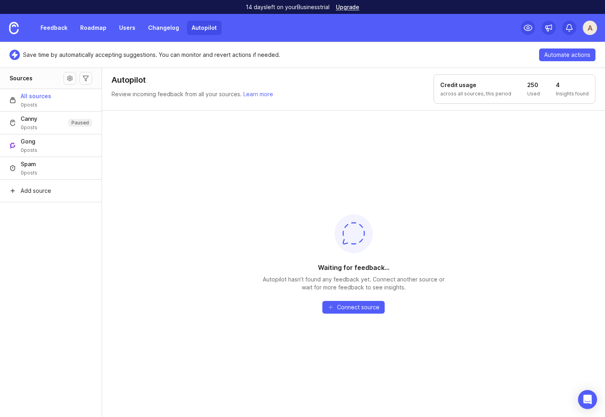
click at [205, 18] on div "Feedback Roadmap Users Changelog Autopilot" at bounding box center [111, 28] width 222 height 28
click at [204, 28] on link "Autopilot" at bounding box center [204, 28] width 35 height 14
click at [176, 222] on div "Waiting for feedback... Autopilot hasn’t found any feedback yet. Connect anothe…" at bounding box center [353, 263] width 503 height 307
click at [191, 122] on div "Waiting for feedback... Autopilot hasn’t found any feedback yet. Connect anothe…" at bounding box center [353, 263] width 503 height 307
click at [64, 27] on link "Feedback" at bounding box center [54, 28] width 37 height 14
